Goal: Transaction & Acquisition: Purchase product/service

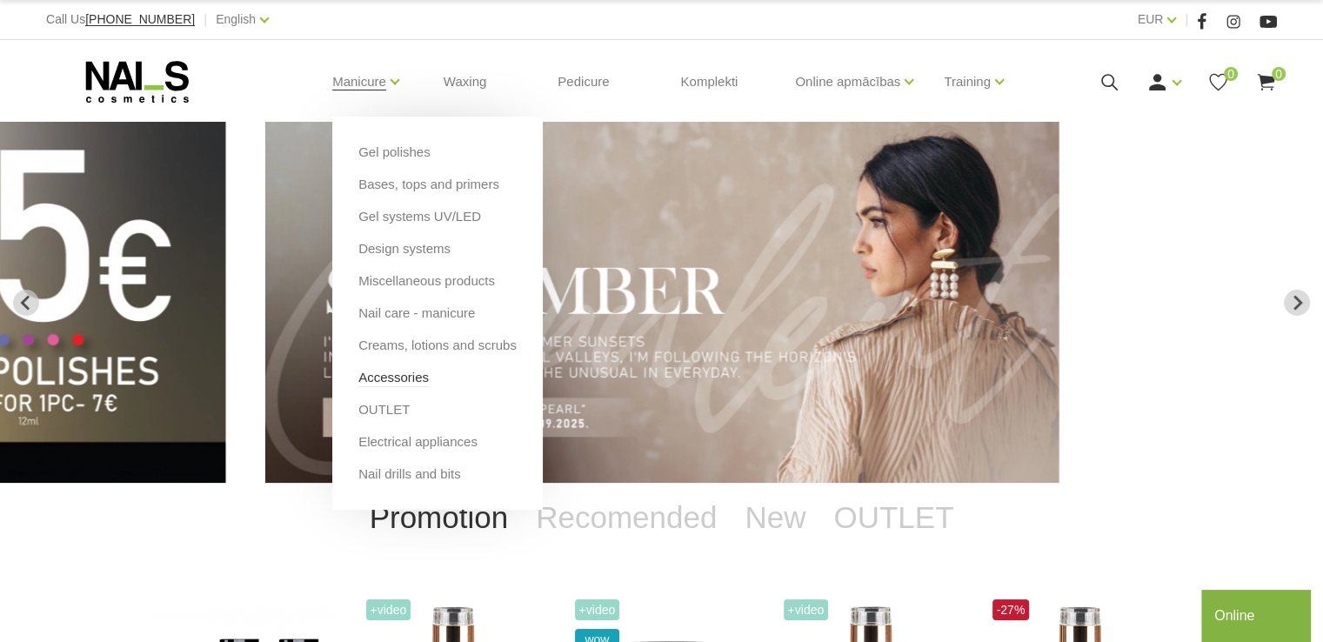
click at [380, 380] on link "Accessories" at bounding box center [393, 377] width 70 height 19
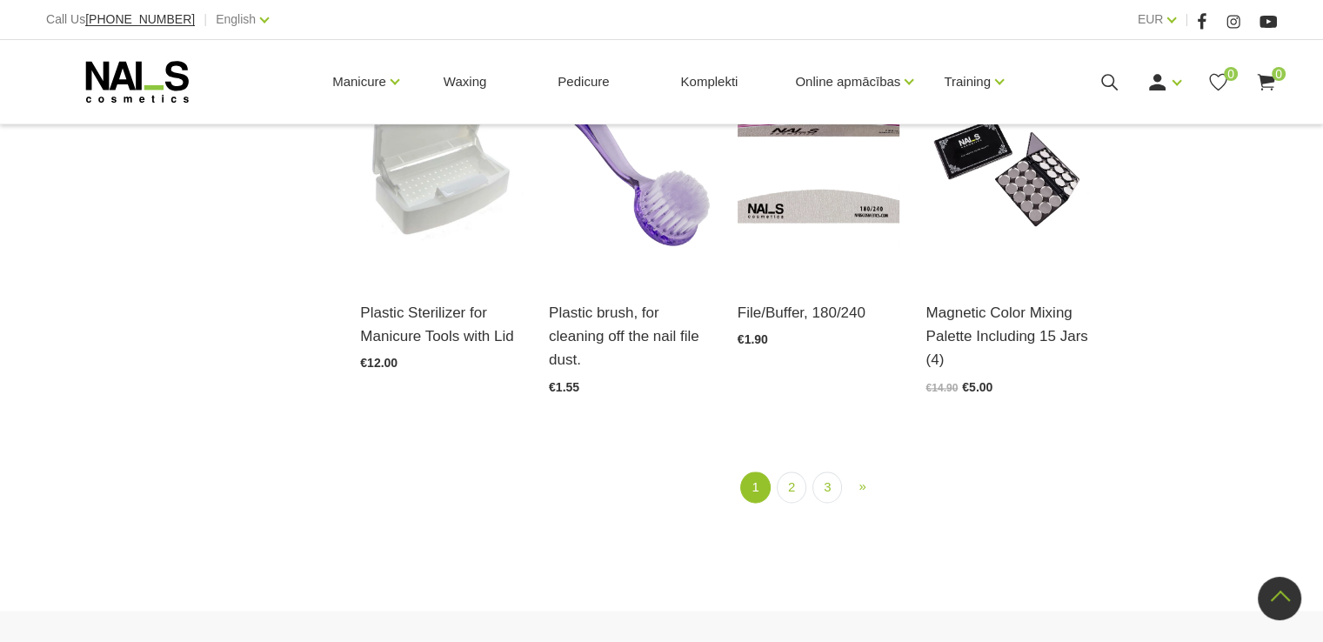
scroll to position [2087, 0]
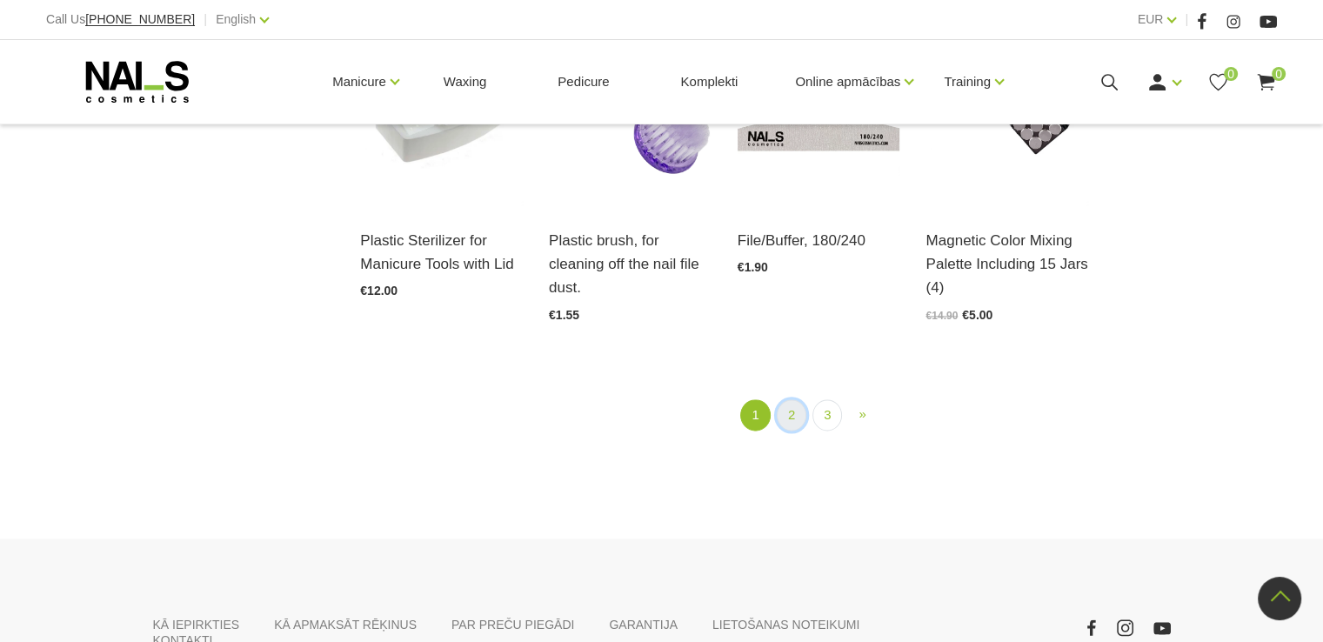
click at [793, 425] on link "2" at bounding box center [792, 415] width 30 height 32
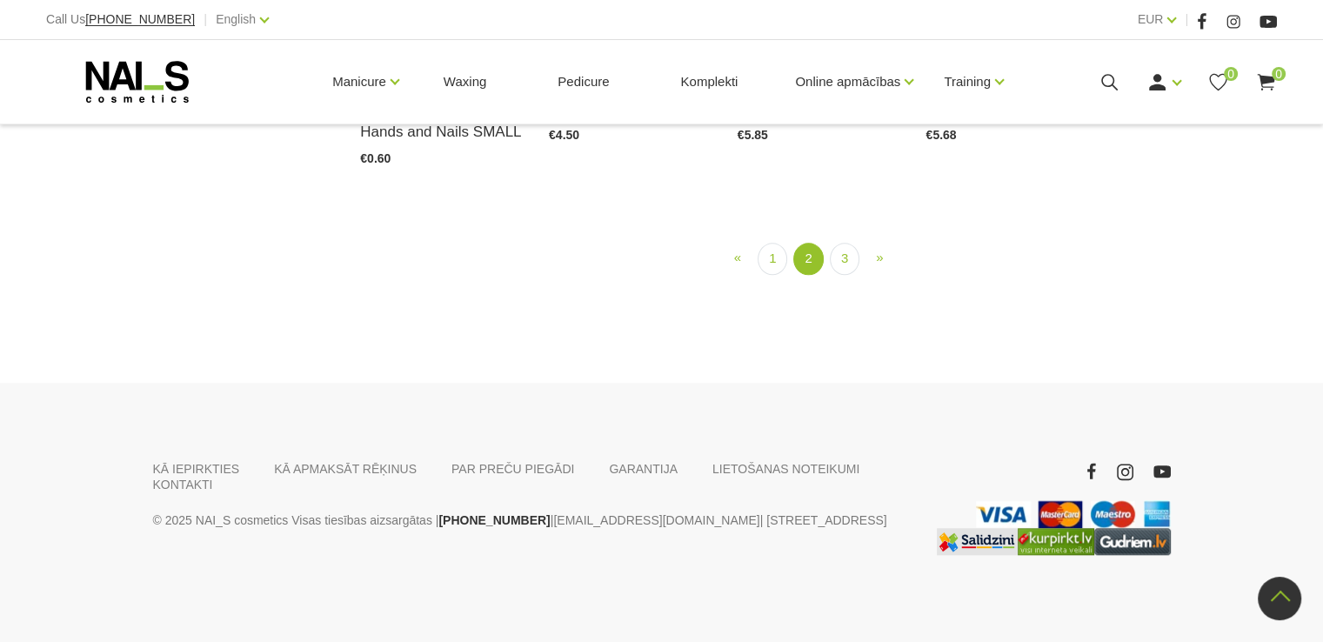
scroll to position [1833, 0]
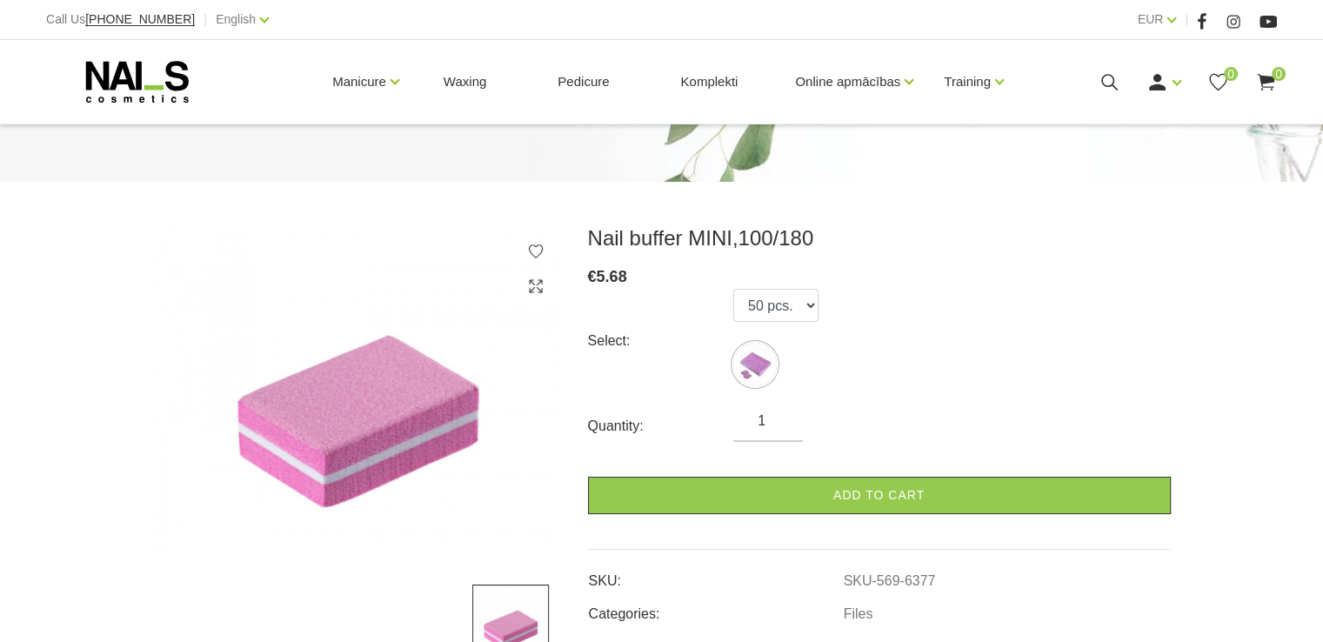
scroll to position [174, 0]
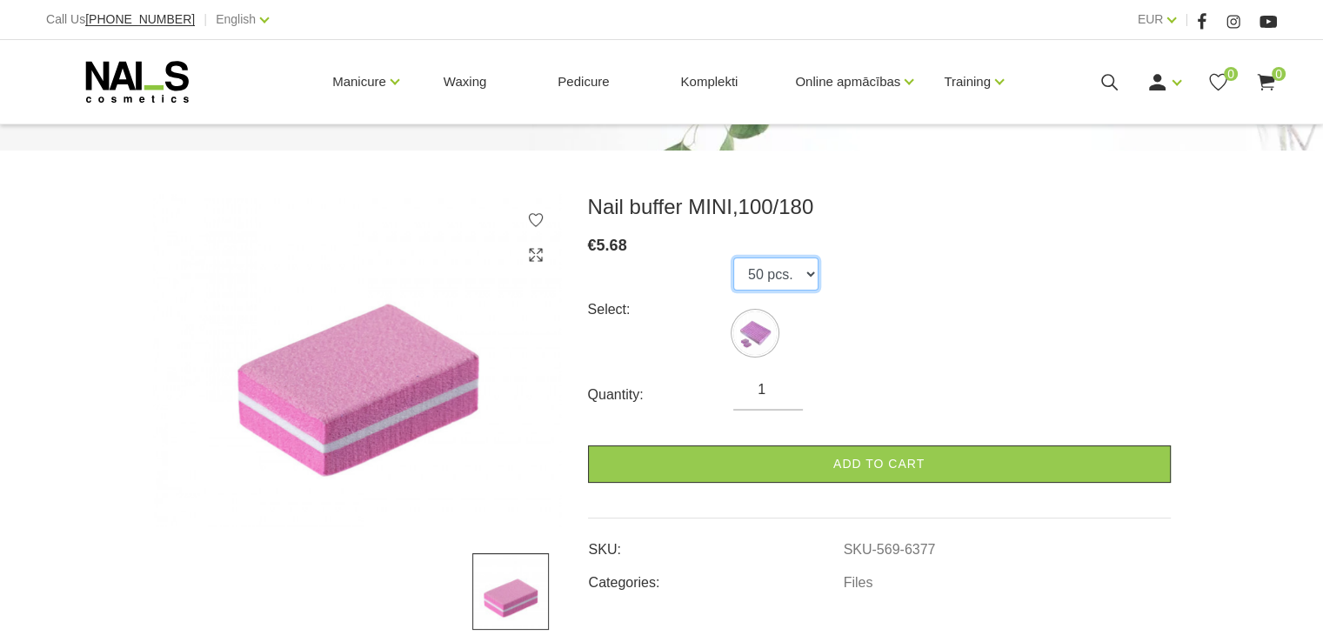
click at [807, 272] on select "50 pcs." at bounding box center [775, 273] width 85 height 33
